Goal: Information Seeking & Learning: Check status

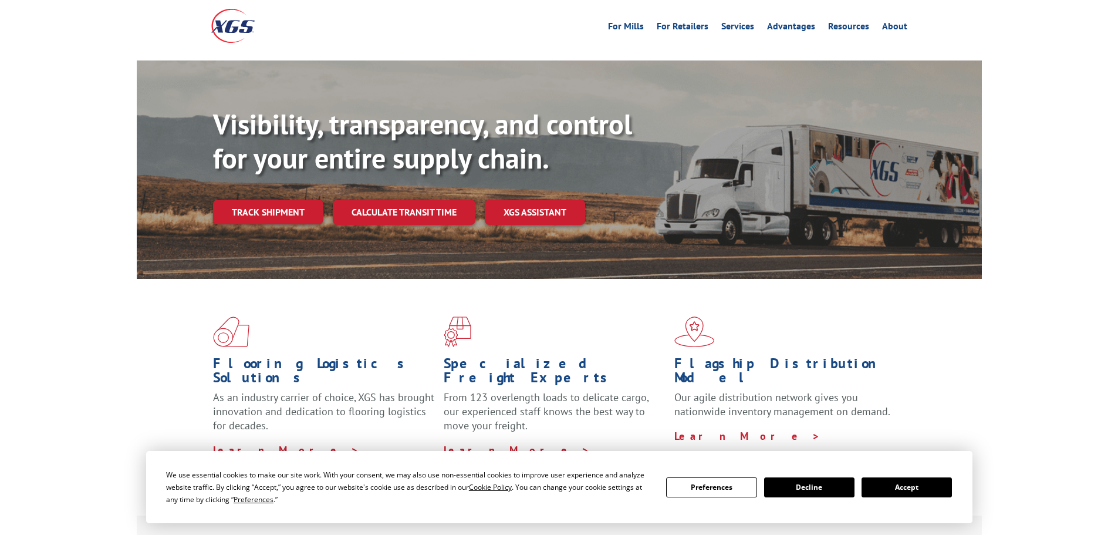
scroll to position [59, 0]
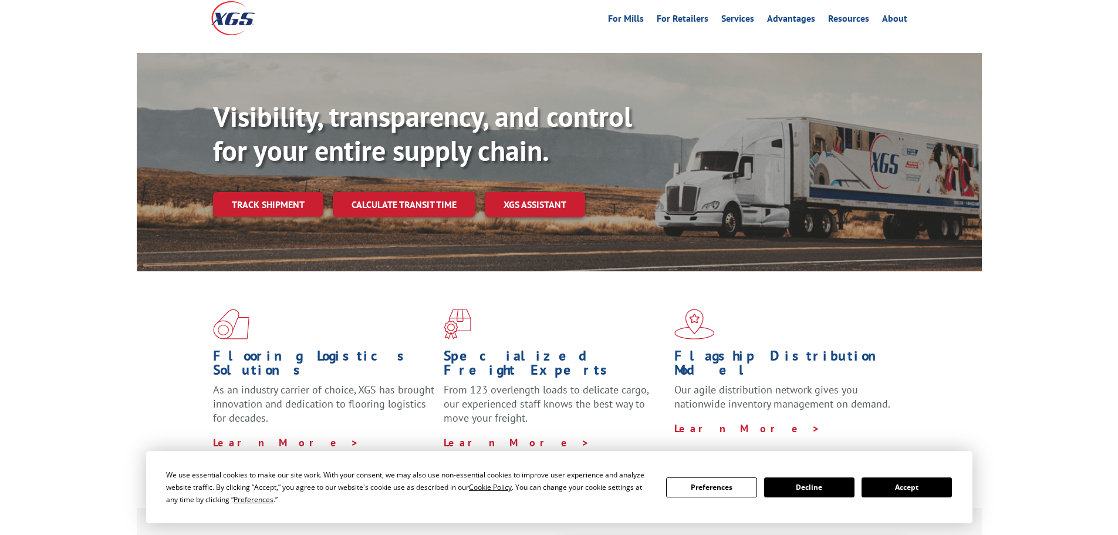
click at [922, 482] on button "Accept" at bounding box center [906, 487] width 90 height 20
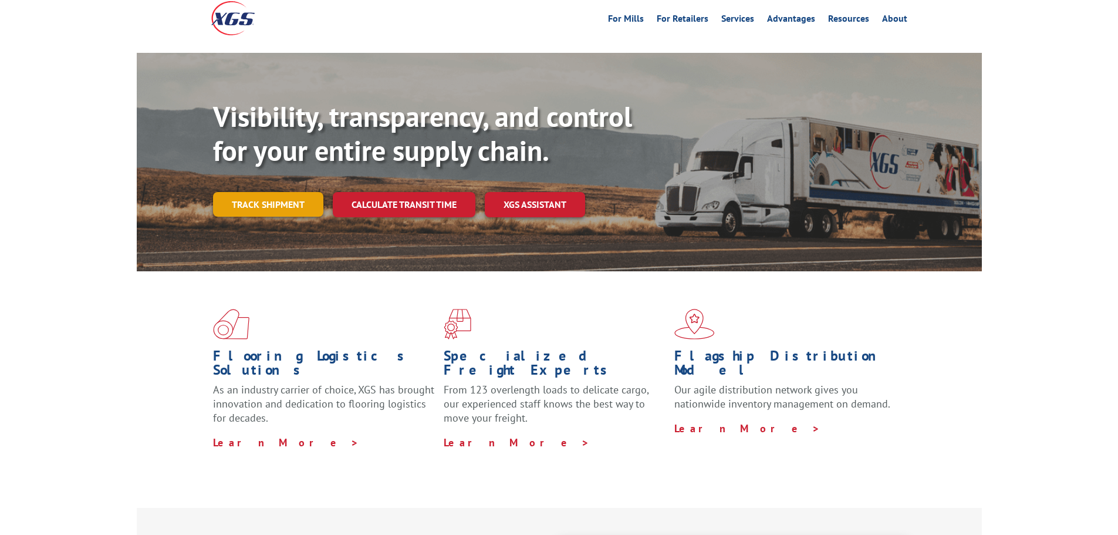
click at [245, 192] on link "Track shipment" at bounding box center [268, 204] width 110 height 25
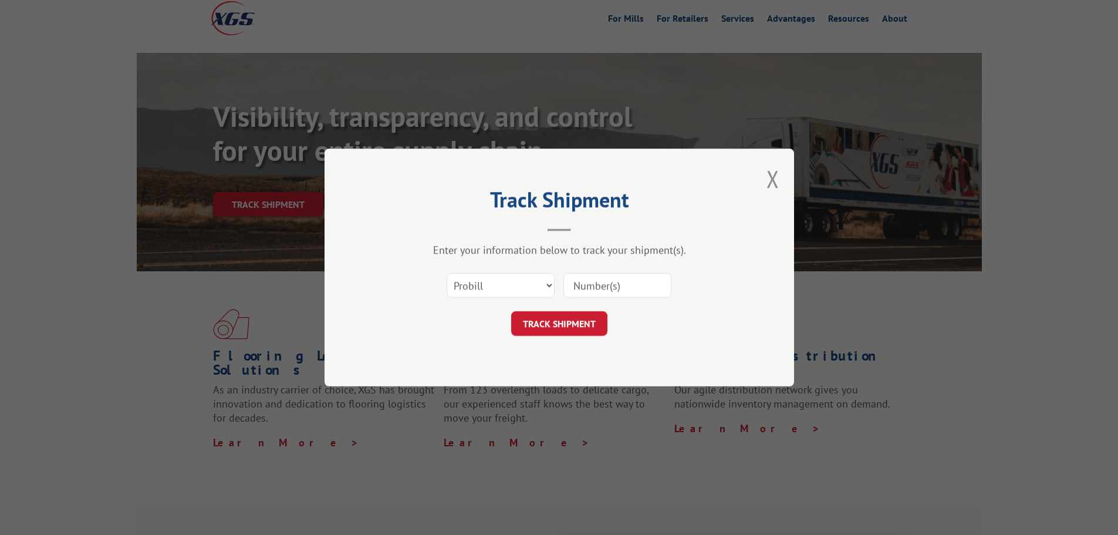
click at [582, 288] on input at bounding box center [617, 285] width 108 height 25
type input "16331277"
click button "TRACK SHIPMENT" at bounding box center [559, 323] width 96 height 25
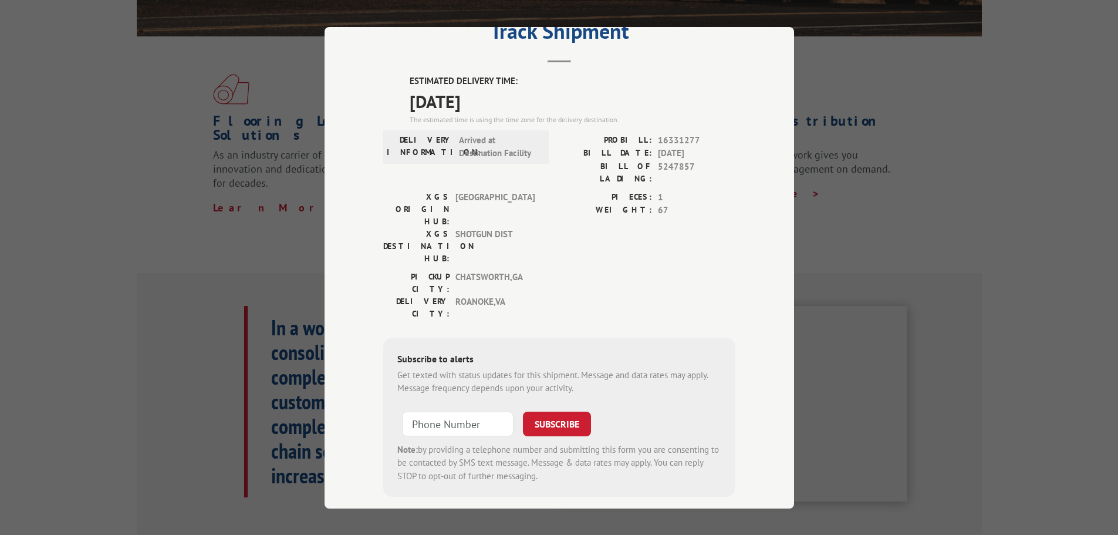
scroll to position [0, 0]
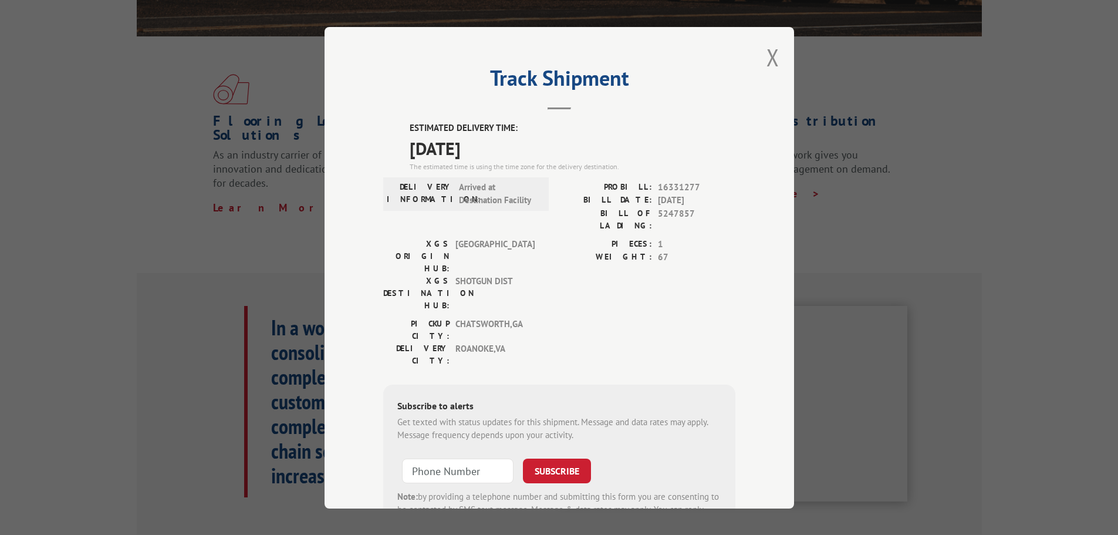
drag, startPoint x: 402, startPoint y: 121, endPoint x: 502, endPoint y: 154, distance: 105.4
click at [502, 154] on div "ESTIMATED DELIVERY TIME: [DATE] The estimated time is using the time zone for t…" at bounding box center [559, 332] width 352 height 422
copy div "ESTIMATED DELIVERY TIME: [DATE]"
click at [767, 56] on button "Close modal" at bounding box center [772, 57] width 13 height 31
